Goal: Task Accomplishment & Management: Manage account settings

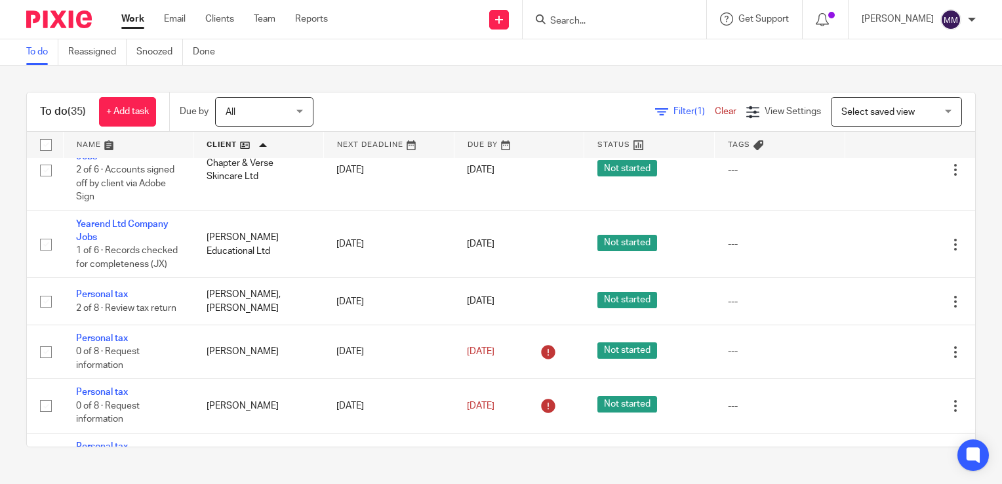
scroll to position [233, 0]
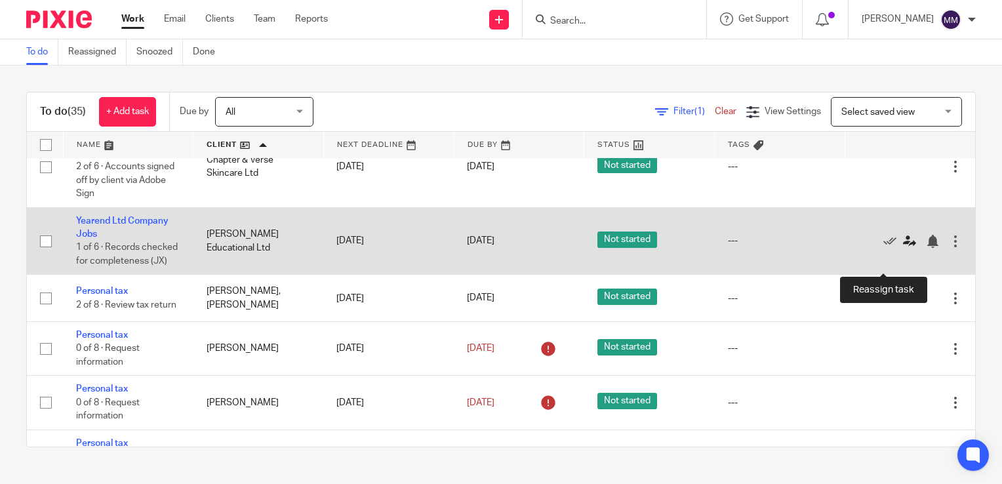
click at [903, 248] on icon at bounding box center [909, 241] width 13 height 13
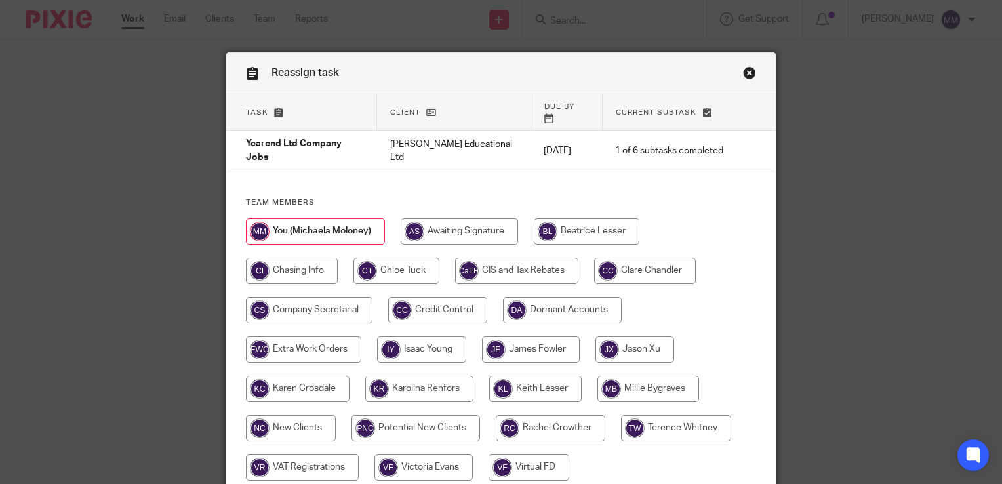
click at [684, 258] on input "radio" at bounding box center [645, 271] width 102 height 26
radio input "true"
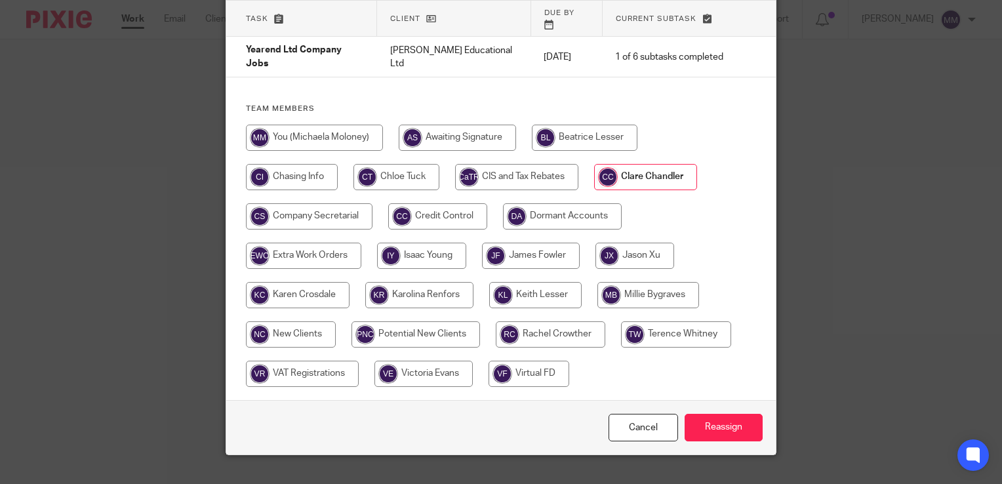
scroll to position [97, 0]
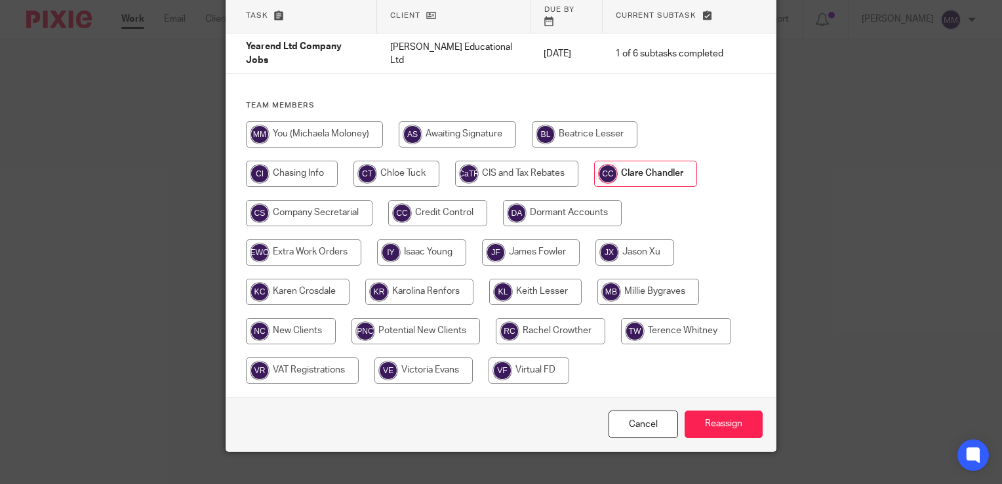
click at [732, 420] on div "Cancel Reassign" at bounding box center [500, 424] width 549 height 55
click at [732, 410] on input "Reassign" at bounding box center [723, 424] width 78 height 28
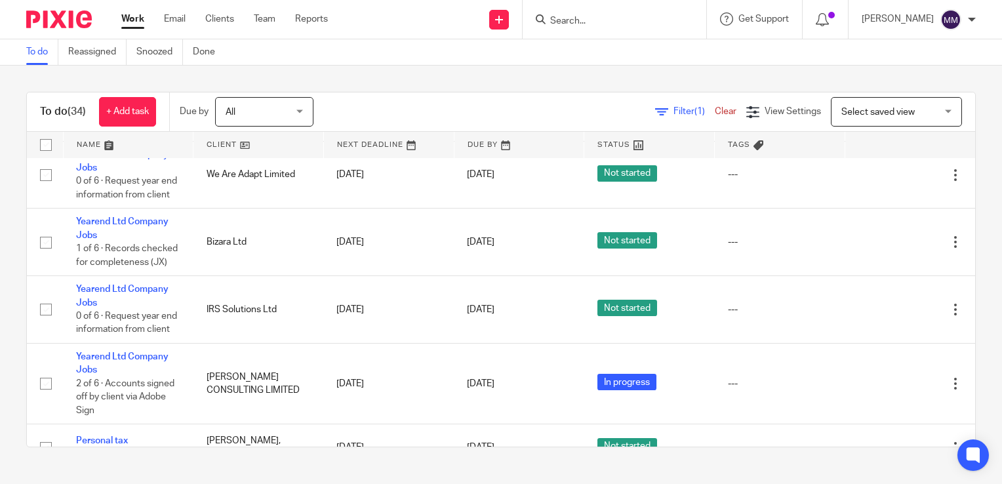
scroll to position [1910, 0]
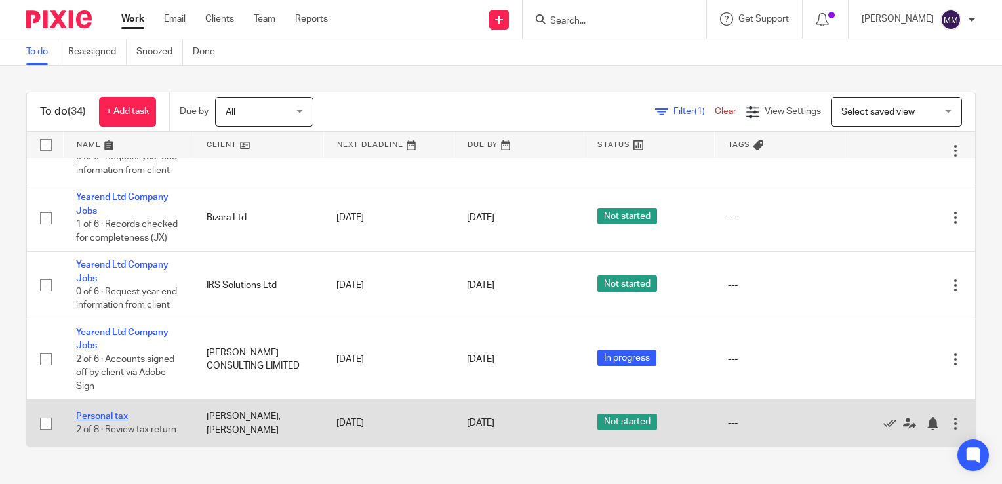
click at [119, 412] on link "Personal tax" at bounding box center [102, 416] width 52 height 9
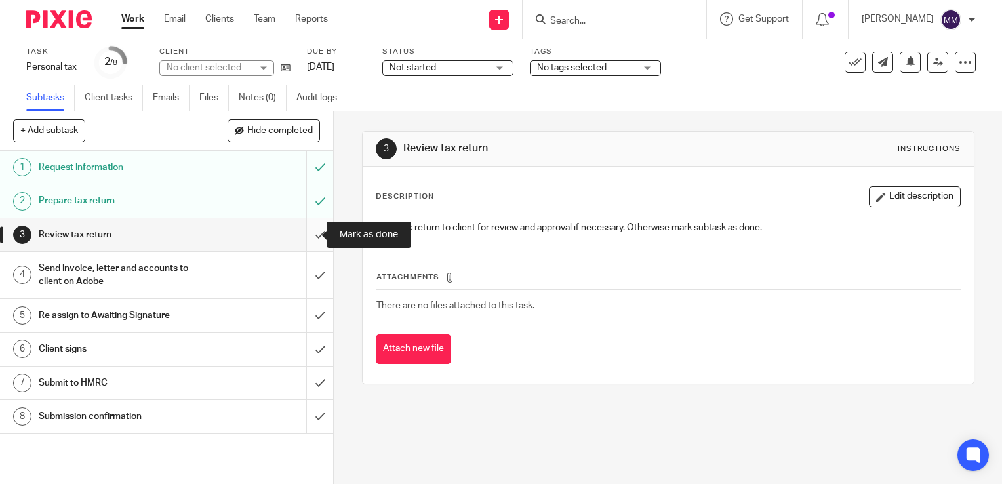
click at [298, 222] on input "submit" at bounding box center [166, 234] width 333 height 33
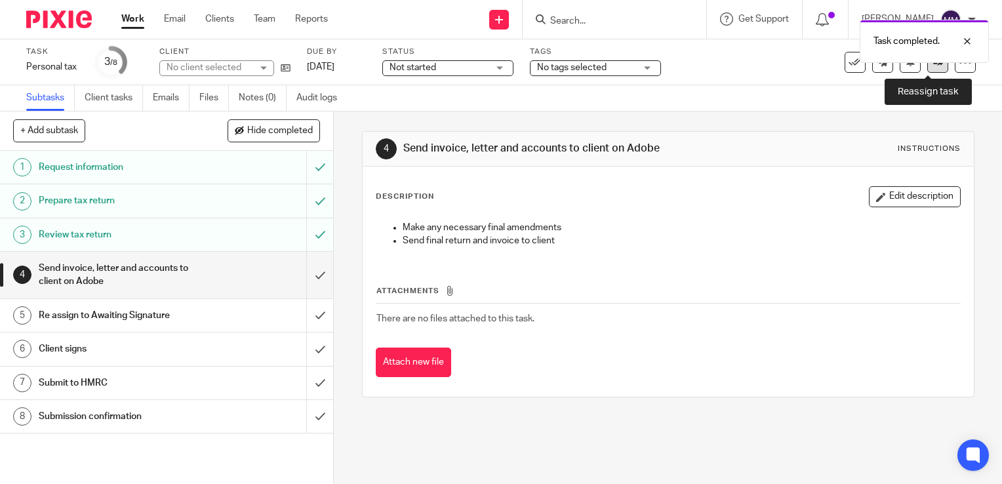
click at [929, 70] on link at bounding box center [937, 62] width 21 height 21
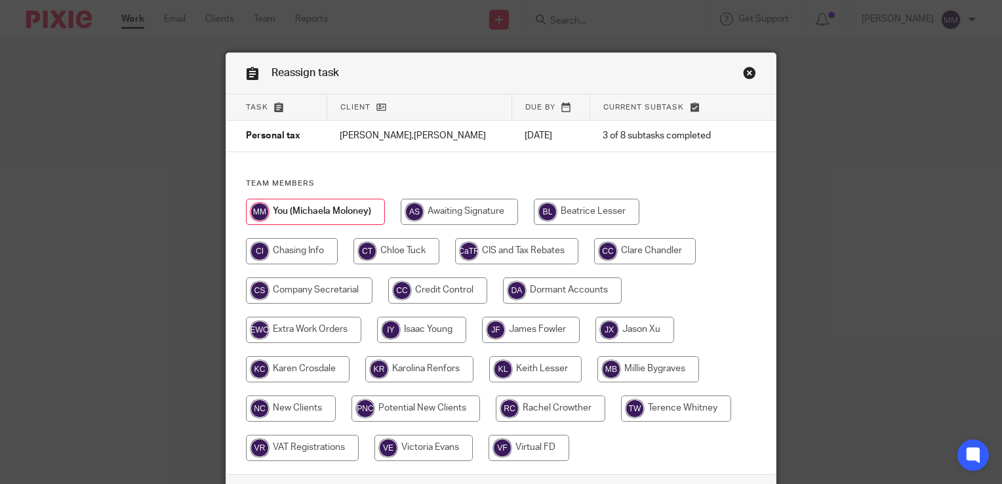
click at [668, 244] on input "radio" at bounding box center [645, 251] width 102 height 26
radio input "true"
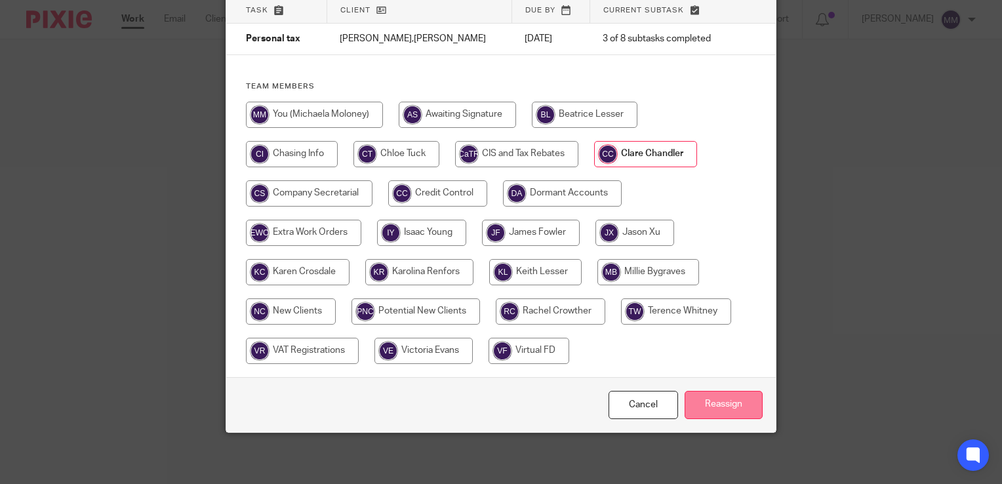
click at [705, 405] on input "Reassign" at bounding box center [723, 405] width 78 height 28
